Goal: Task Accomplishment & Management: Complete application form

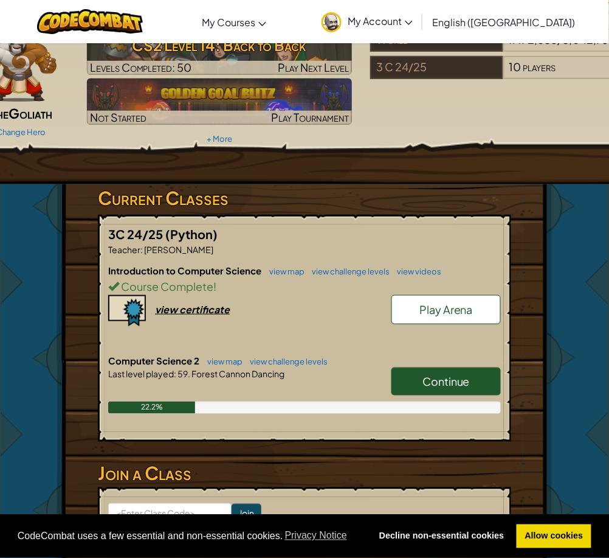
scroll to position [162, 0]
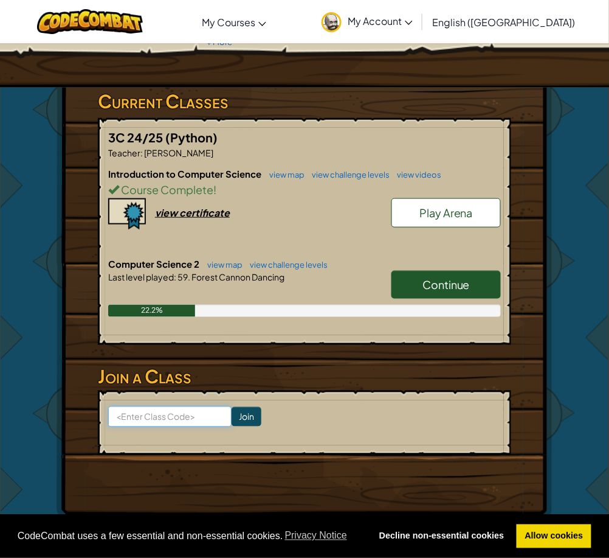
click at [153, 411] on input at bounding box center [169, 416] width 123 height 21
paste input "Moonsharptooth"
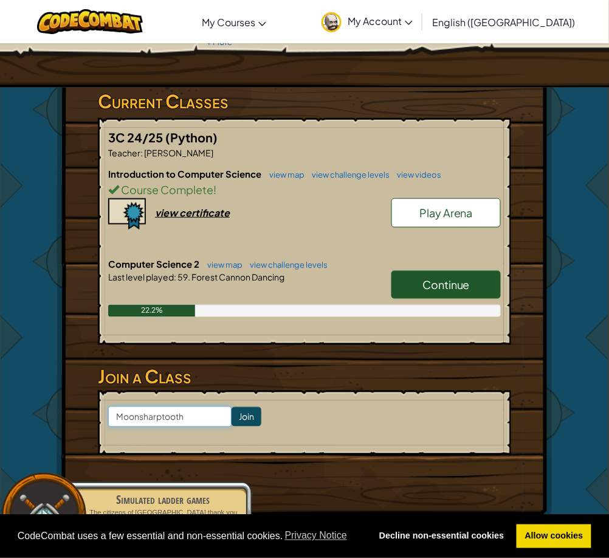
type input "Moonsharptooth"
click at [237, 413] on input "Join" at bounding box center [247, 416] width 30 height 19
